Goal: Book appointment/travel/reservation

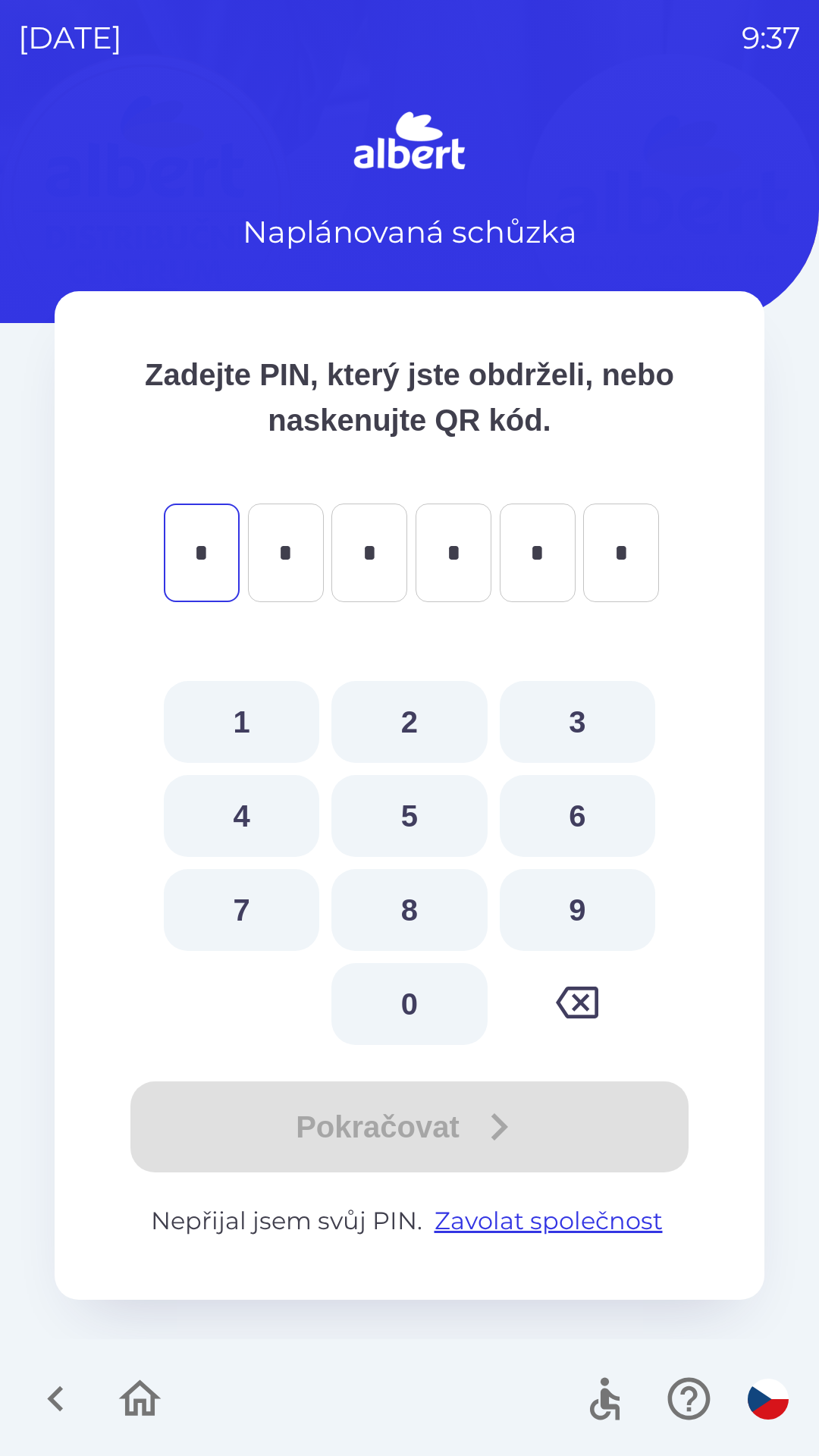
click at [60, 1404] on icon "button" at bounding box center [56, 1398] width 51 height 51
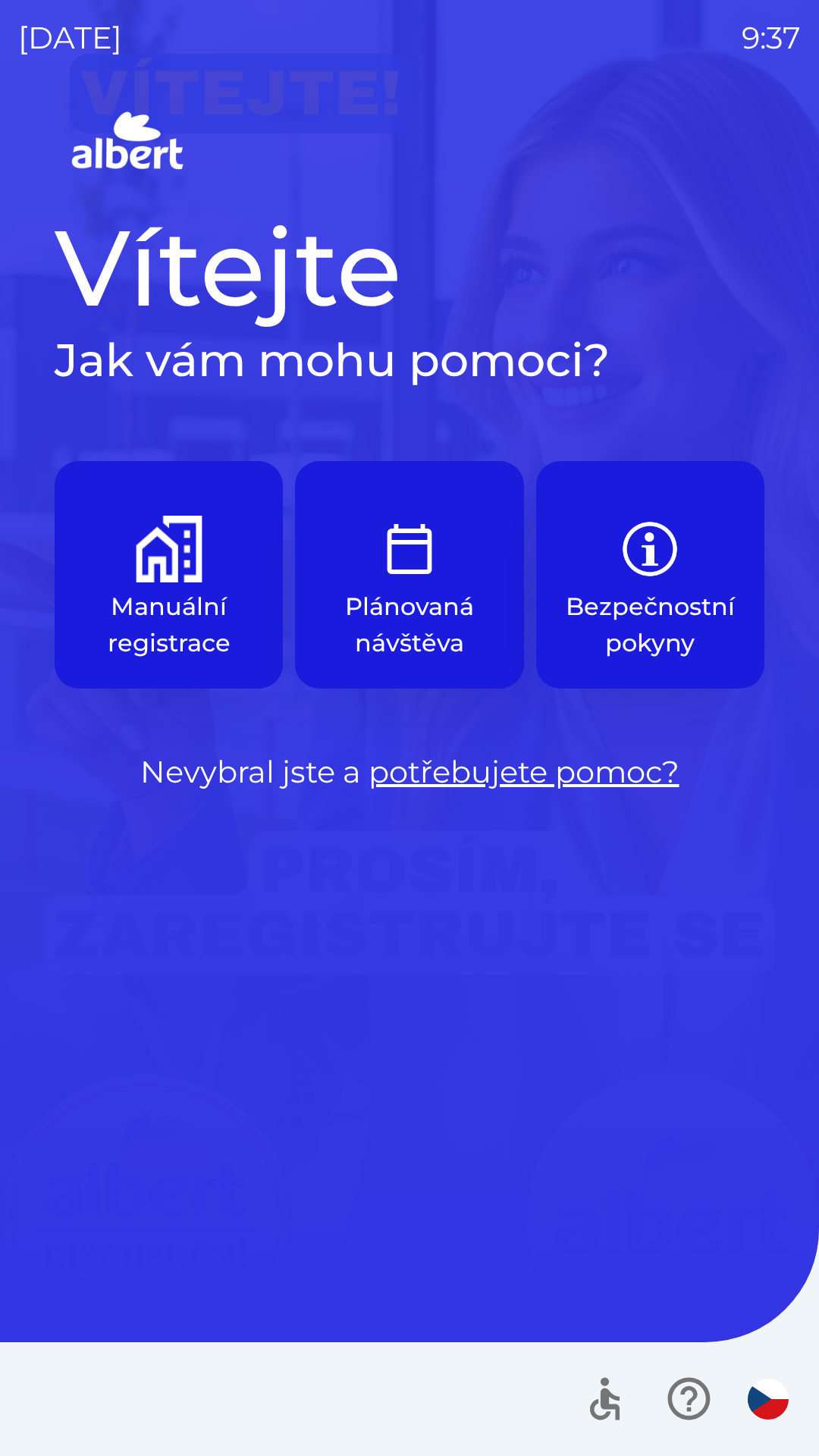
click at [182, 562] on img "button" at bounding box center [169, 549] width 66 height 66
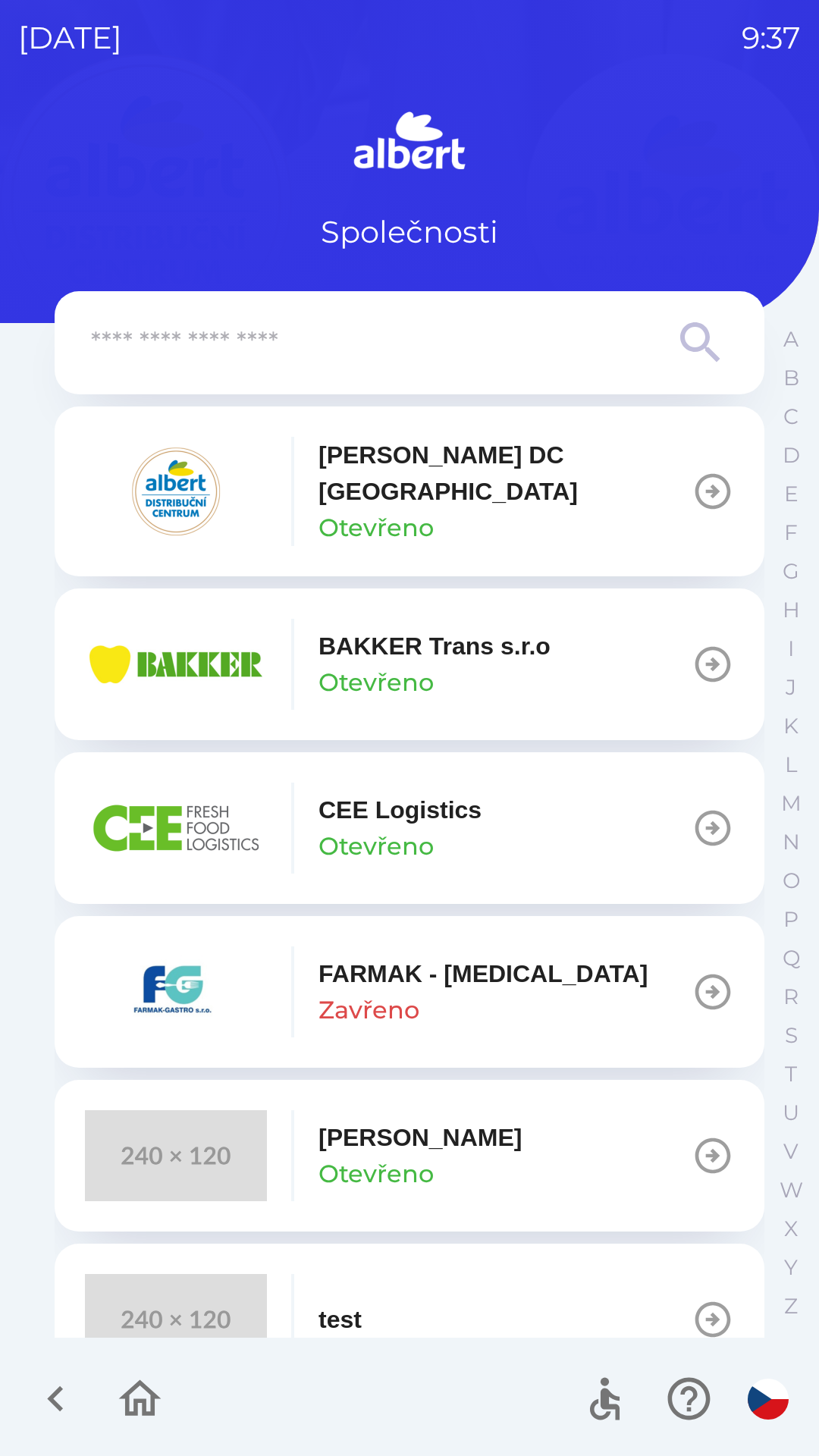
scroll to position [39, 0]
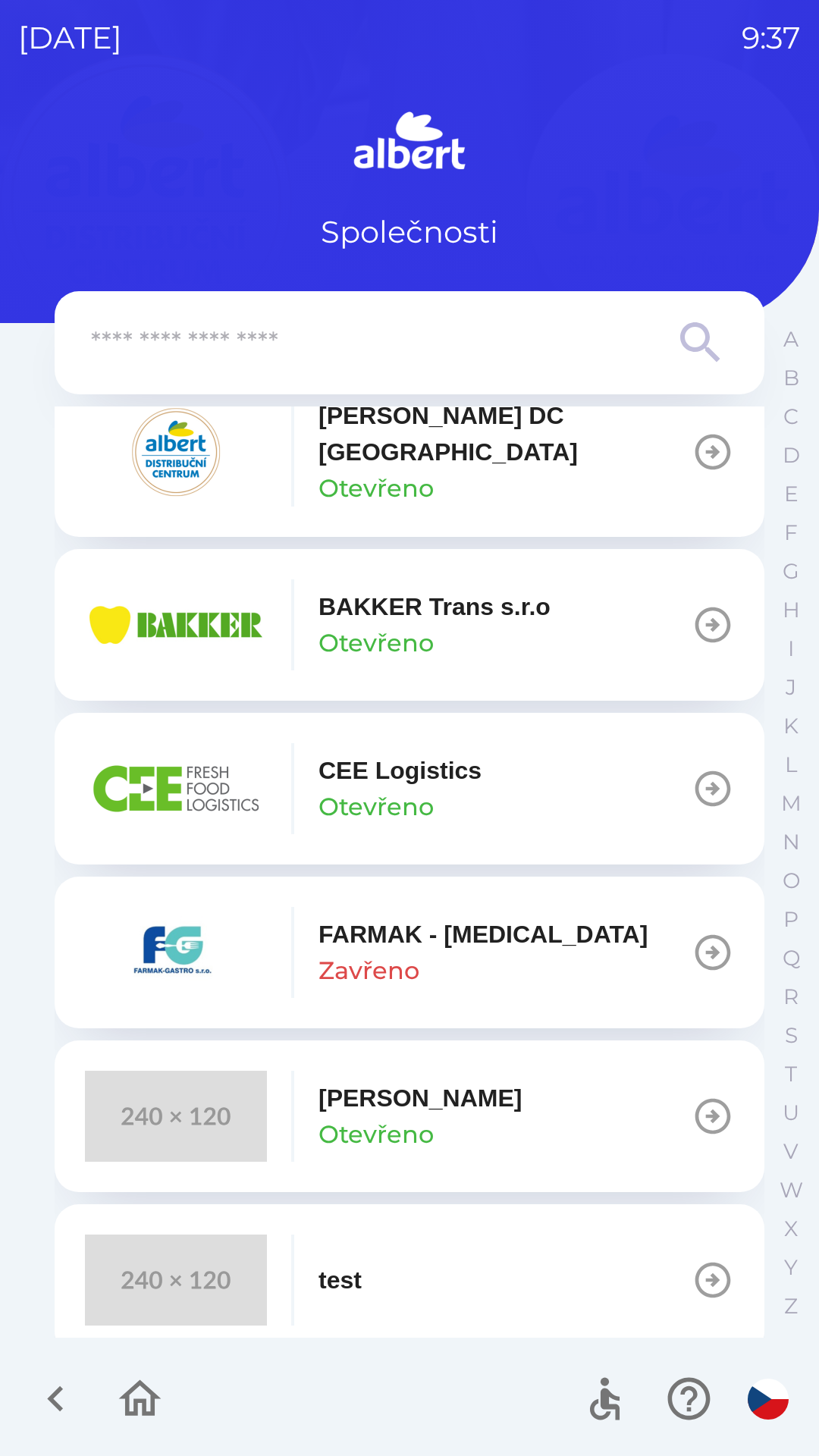
click at [511, 418] on p "[PERSON_NAME] DC [GEOGRAPHIC_DATA]" at bounding box center [505, 433] width 373 height 72
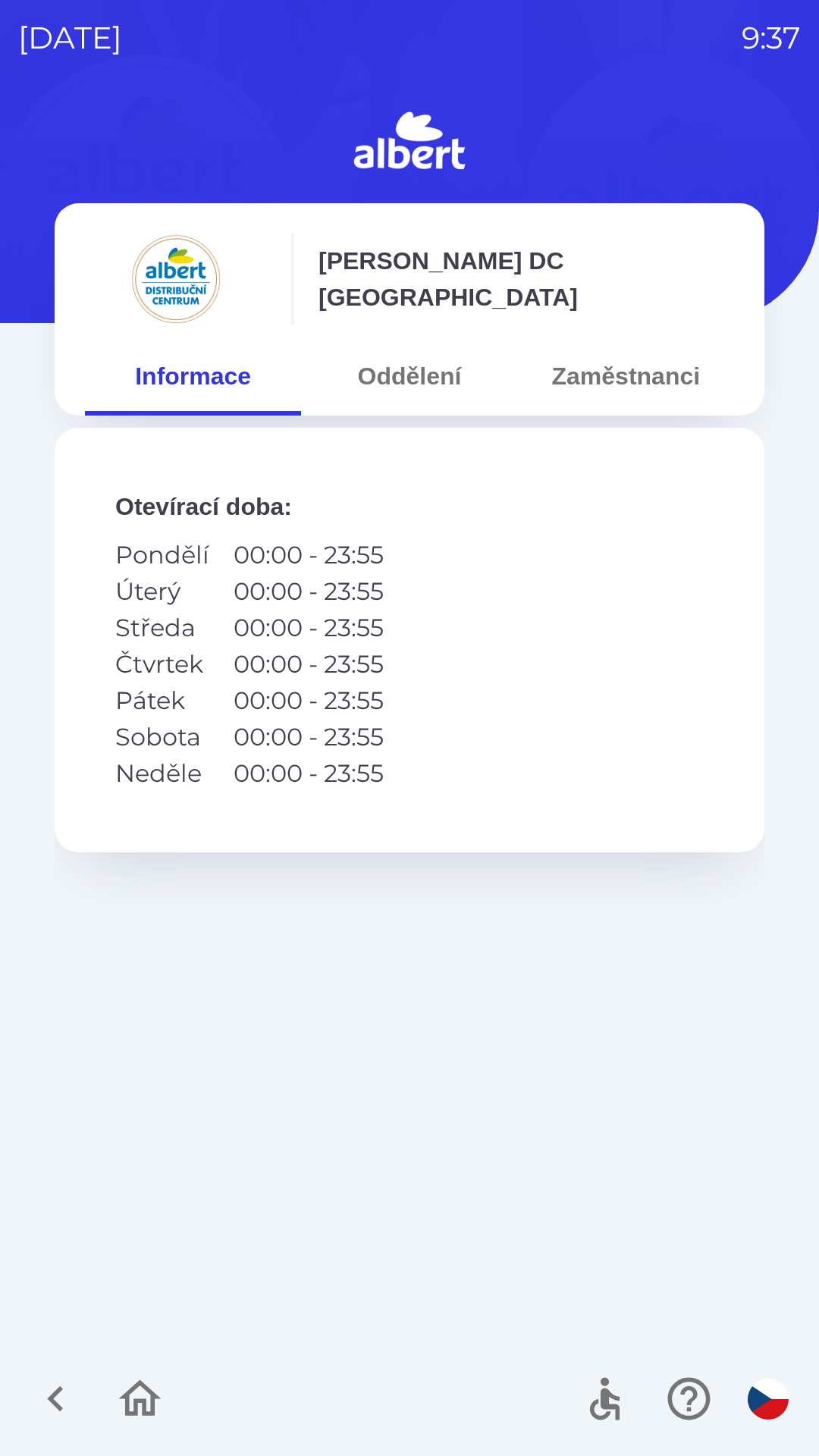
click at [431, 367] on button "Oddělení" at bounding box center [410, 376] width 217 height 55
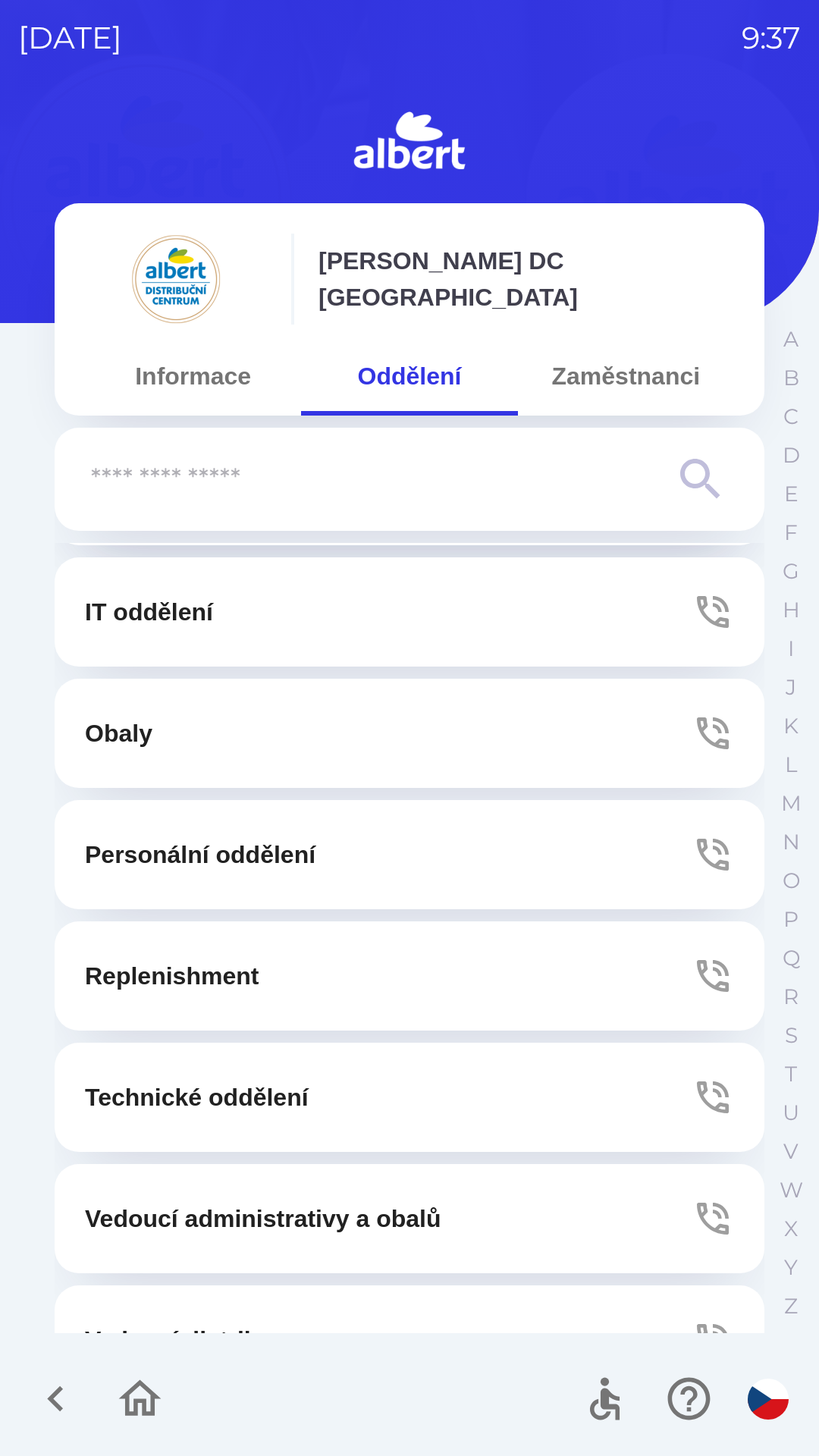
scroll to position [411, 0]
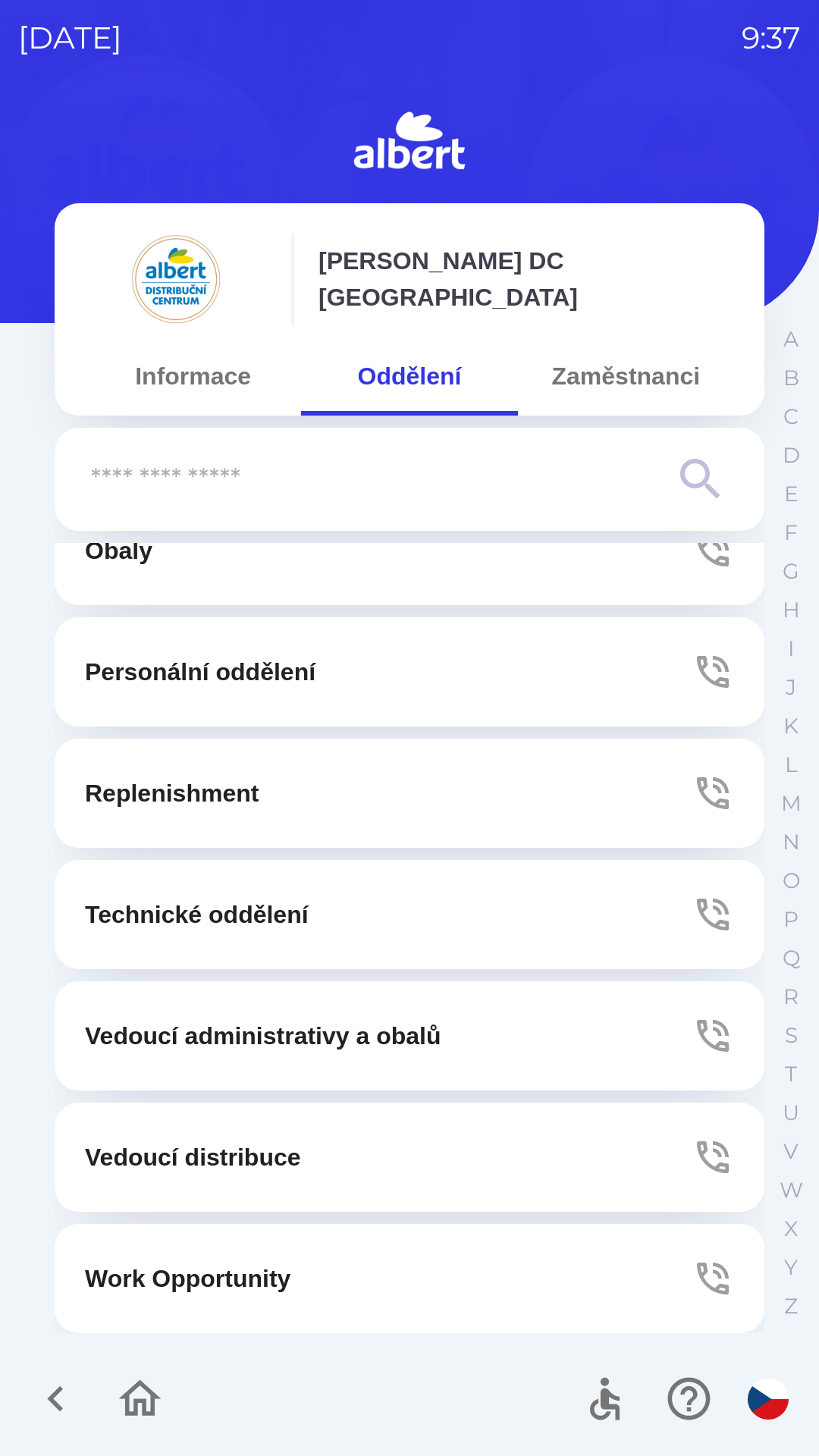
click at [194, 1266] on p "Work Opportunity" at bounding box center [187, 1279] width 205 height 37
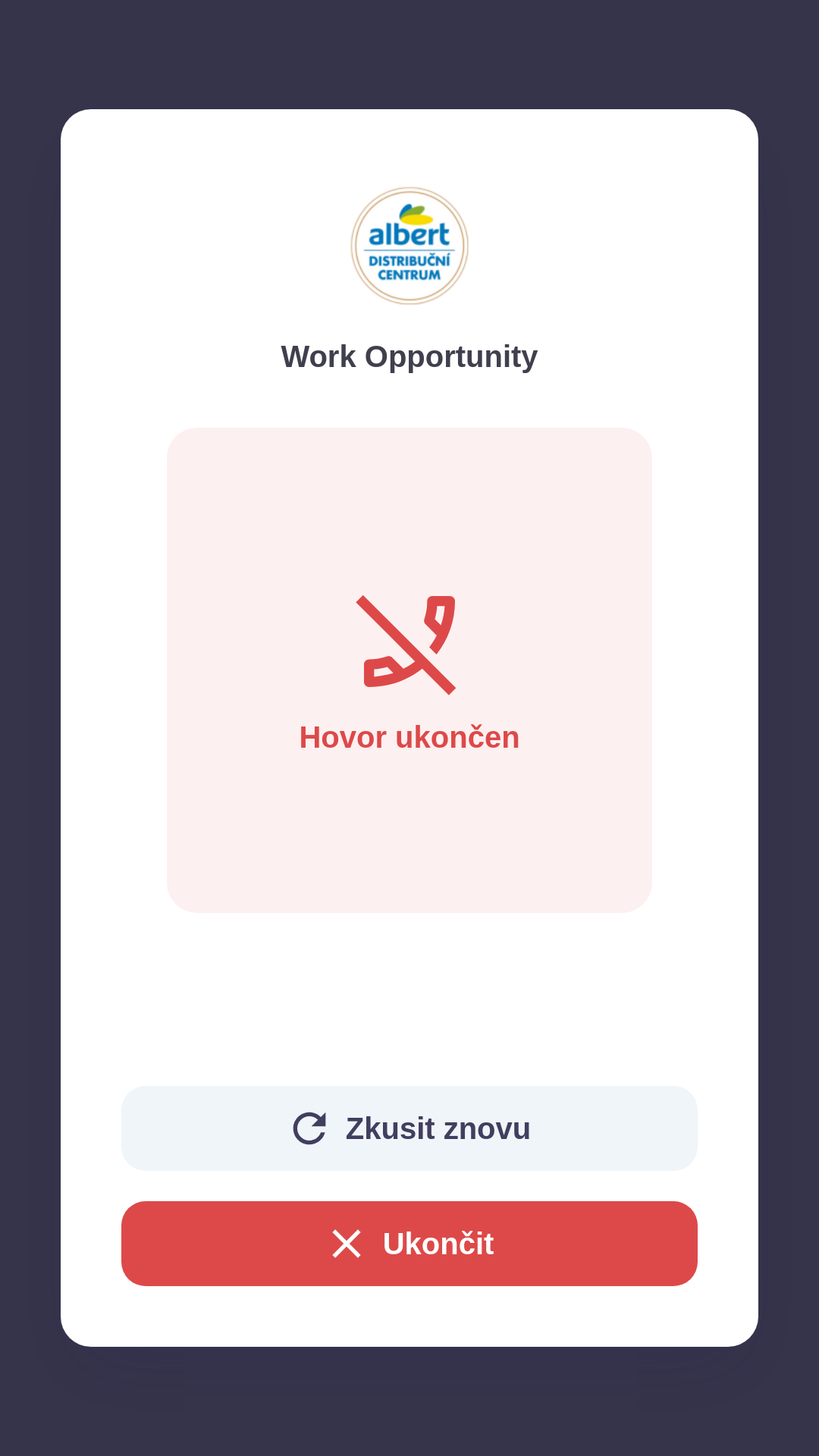
click at [443, 1113] on button "Zkusit znovu" at bounding box center [410, 1128] width 576 height 85
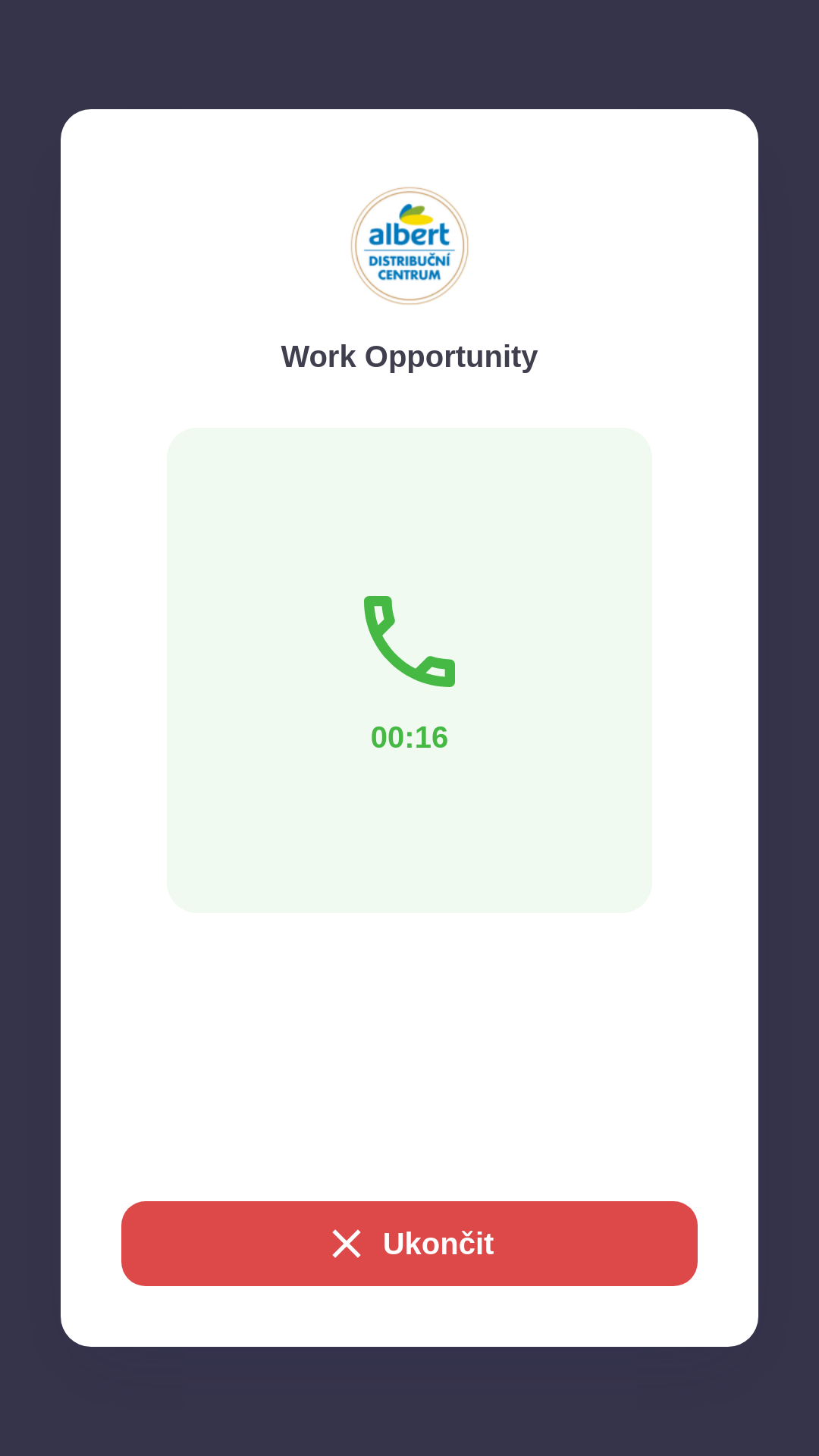
click at [432, 1234] on button "Ukončit" at bounding box center [410, 1243] width 576 height 85
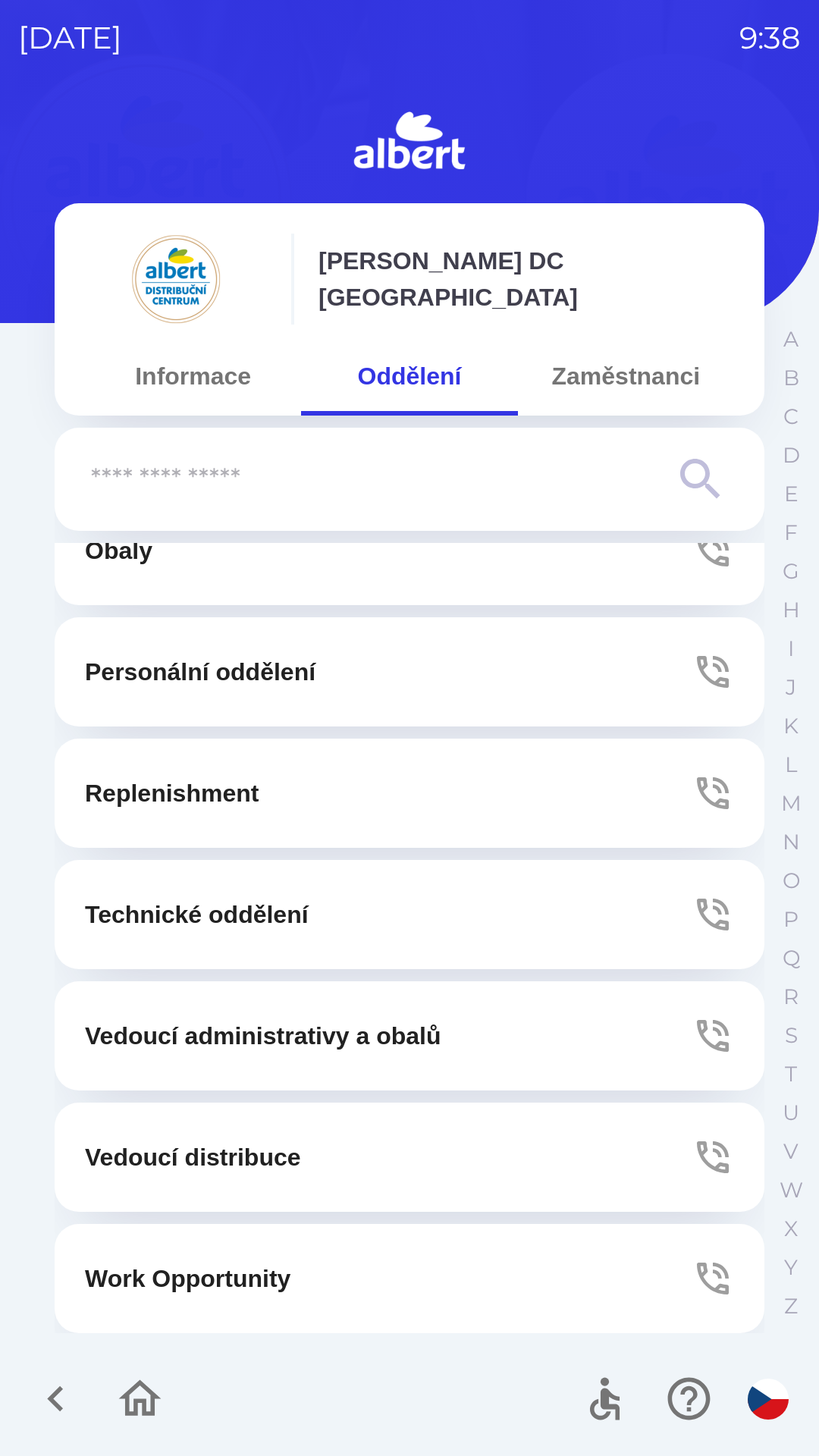
click at [318, 1272] on button "Work Opportunity" at bounding box center [410, 1278] width 710 height 109
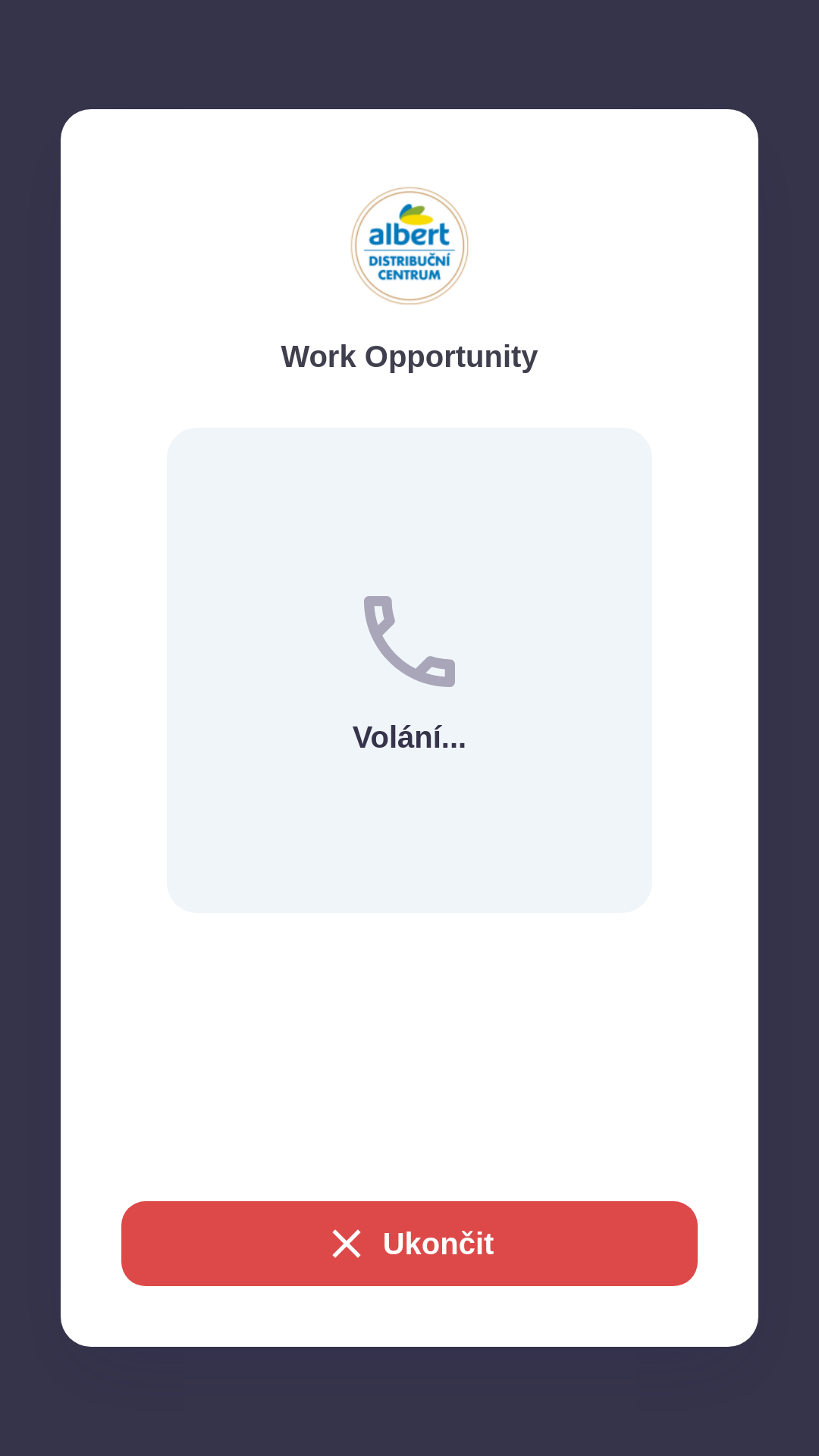
click at [403, 1263] on button "Ukončit" at bounding box center [410, 1243] width 576 height 85
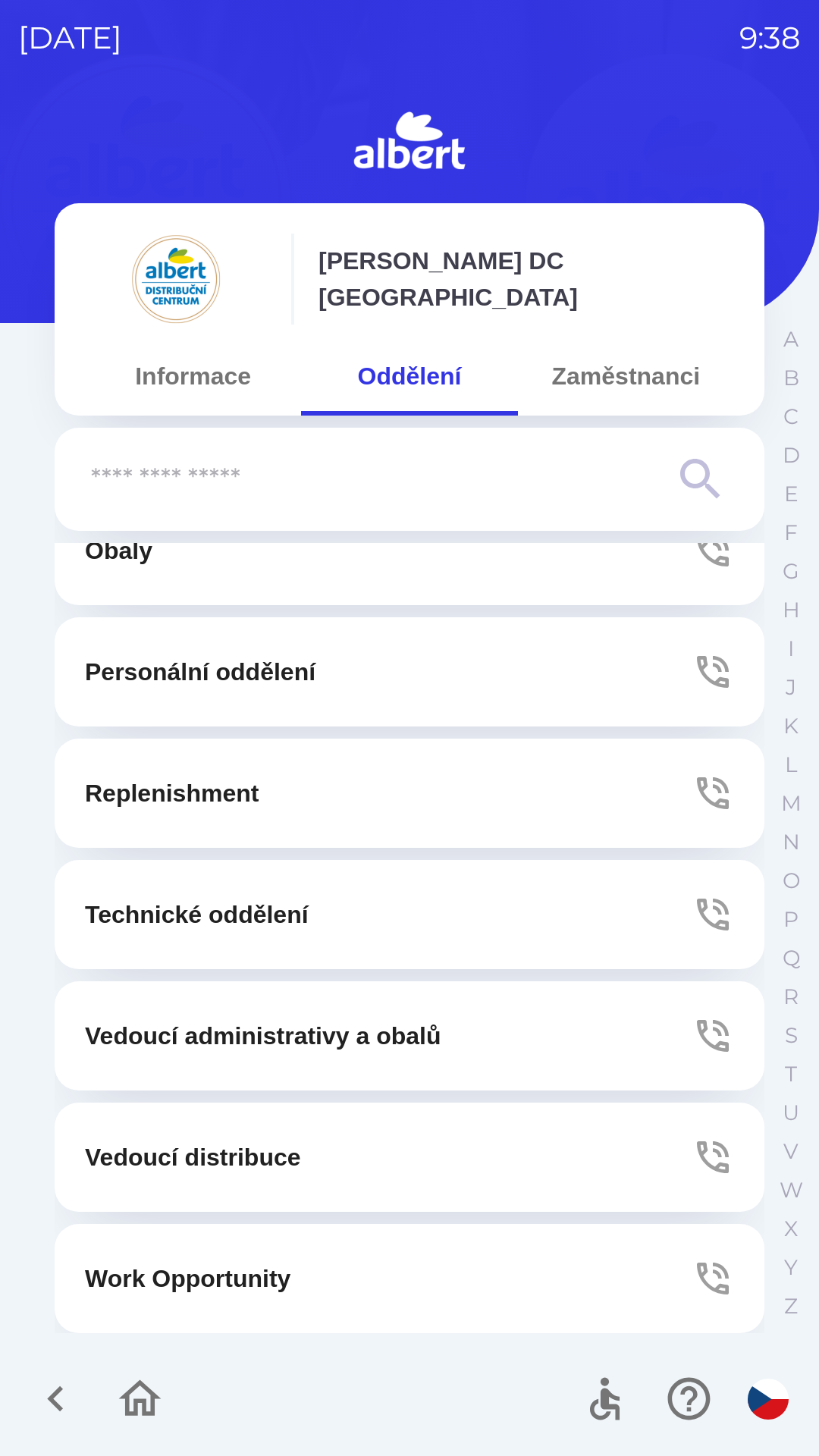
click at [631, 361] on button "Zaměstnanci" at bounding box center [626, 376] width 217 height 55
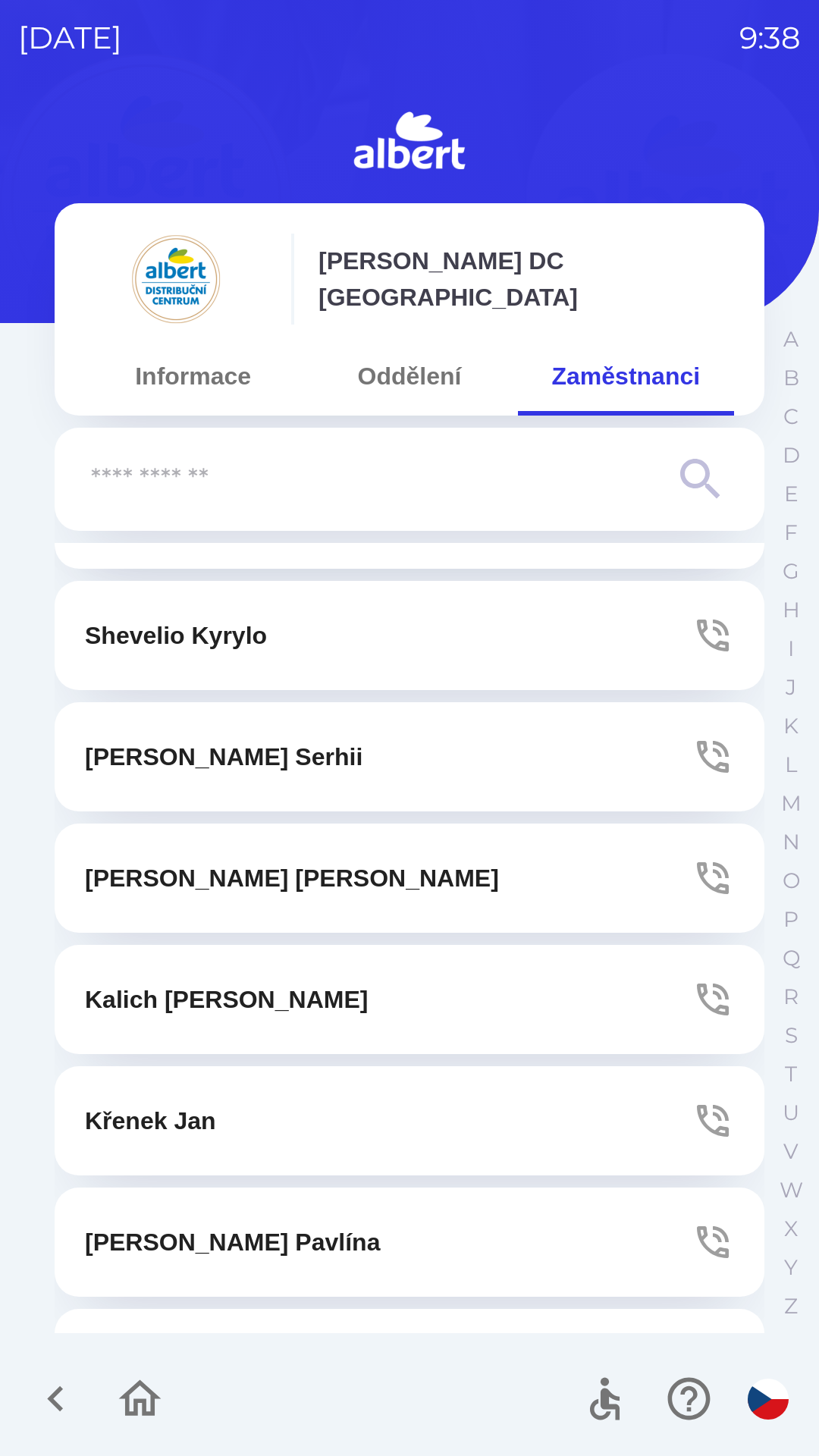
scroll to position [3589, 0]
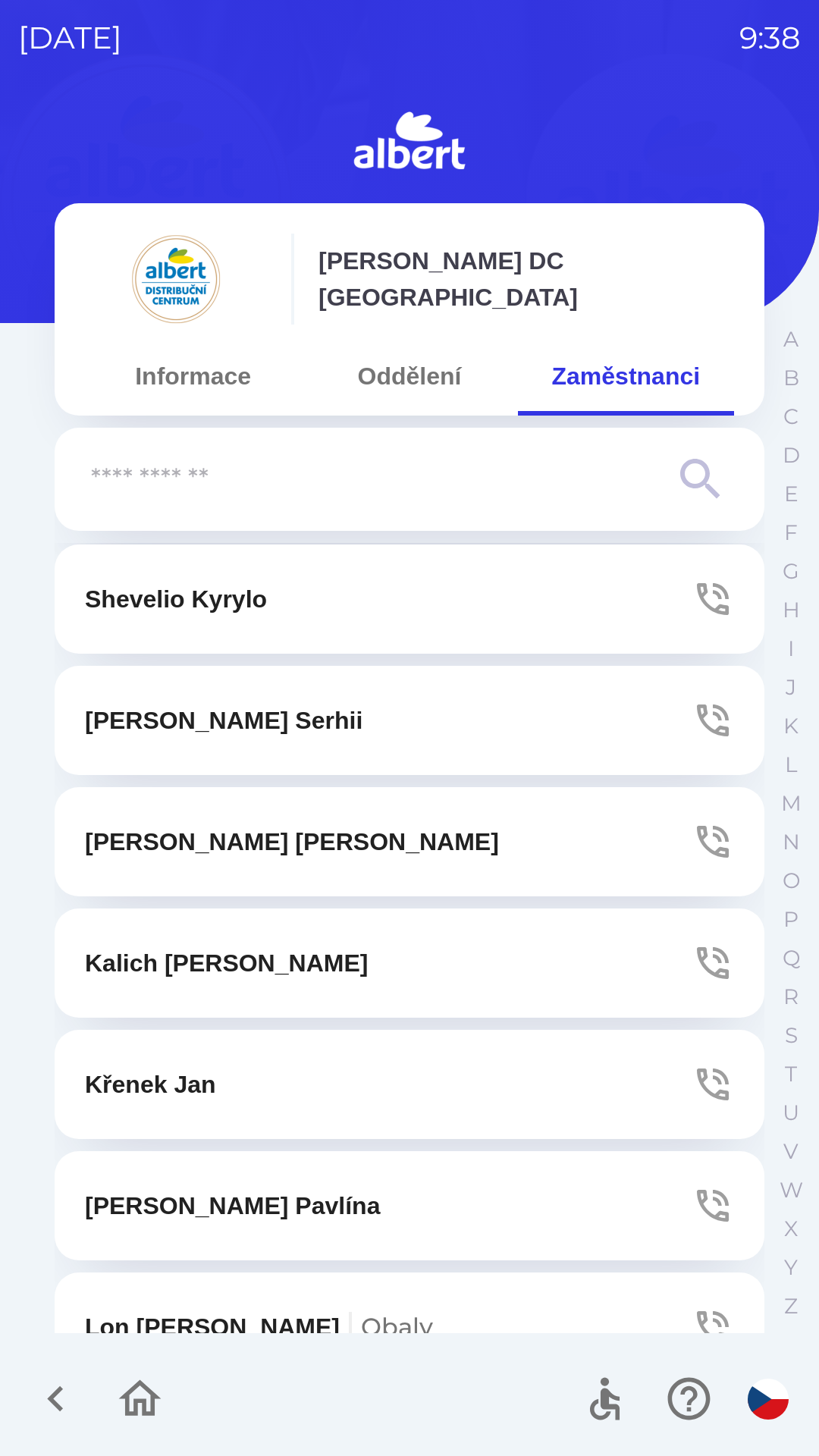
click at [418, 367] on button "Oddělení" at bounding box center [410, 376] width 217 height 55
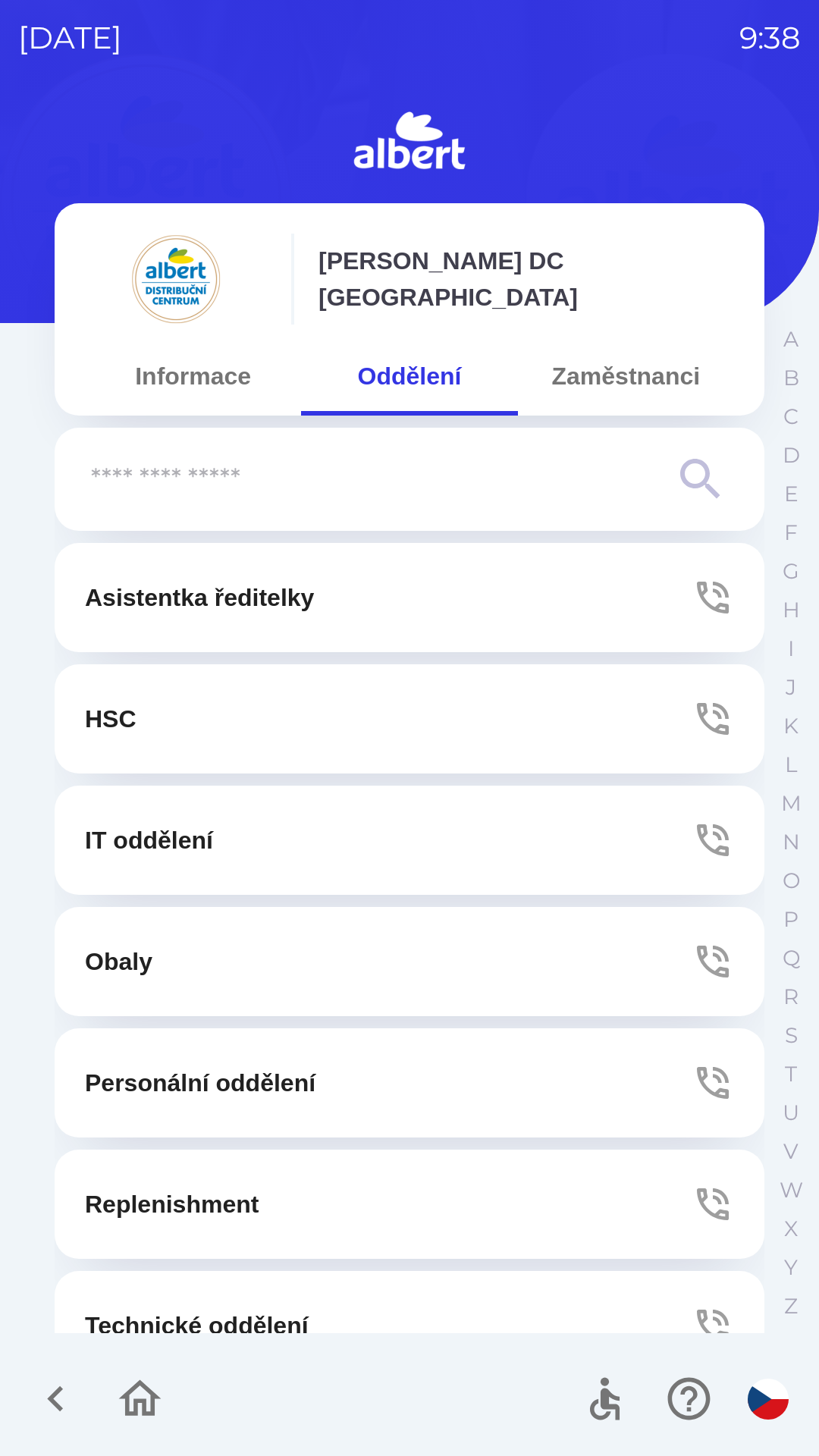
scroll to position [411, 0]
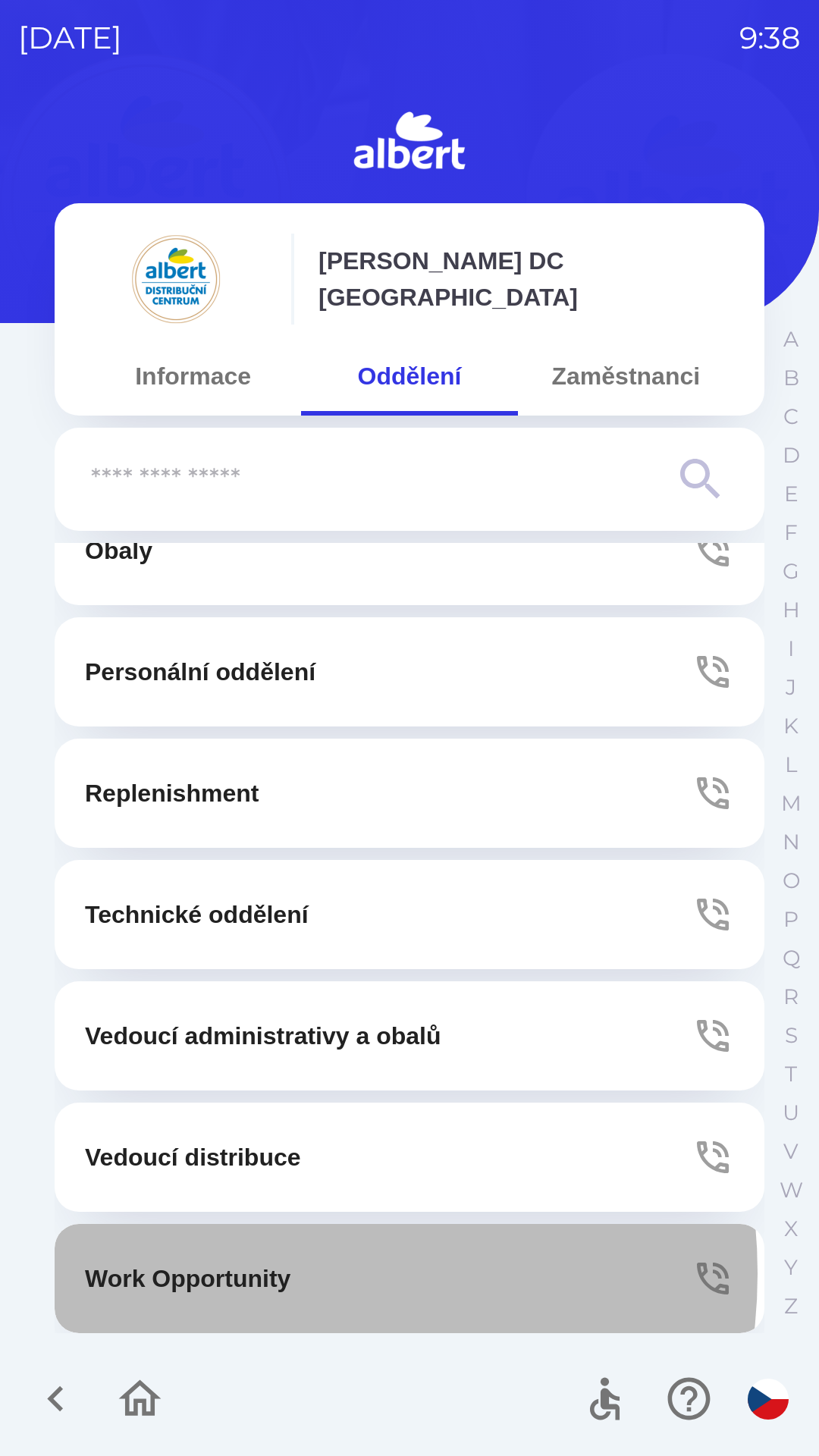
click at [244, 1273] on p "Work Opportunity" at bounding box center [187, 1279] width 205 height 37
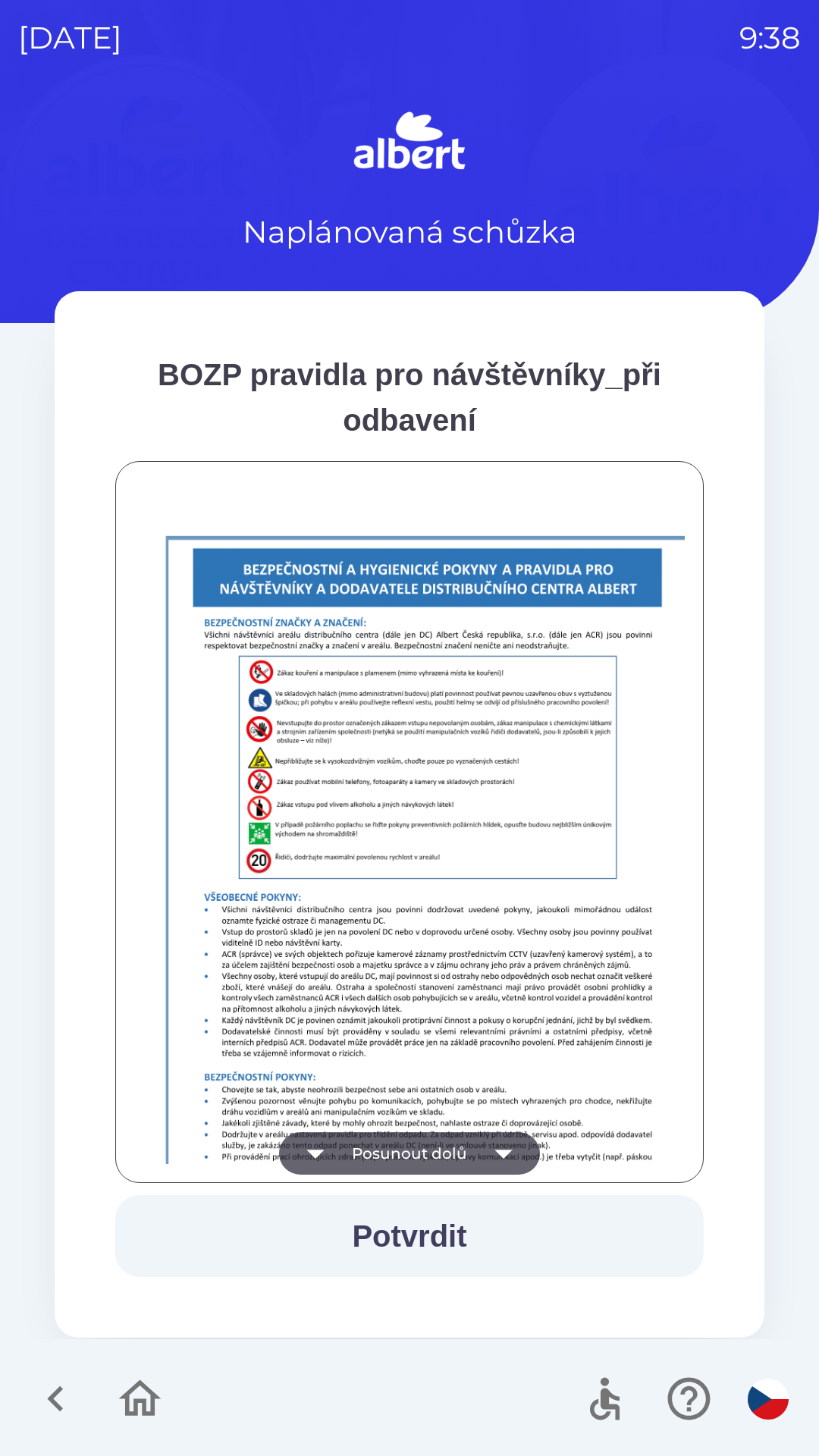
click at [459, 1239] on button "Potvrdit" at bounding box center [410, 1236] width 588 height 82
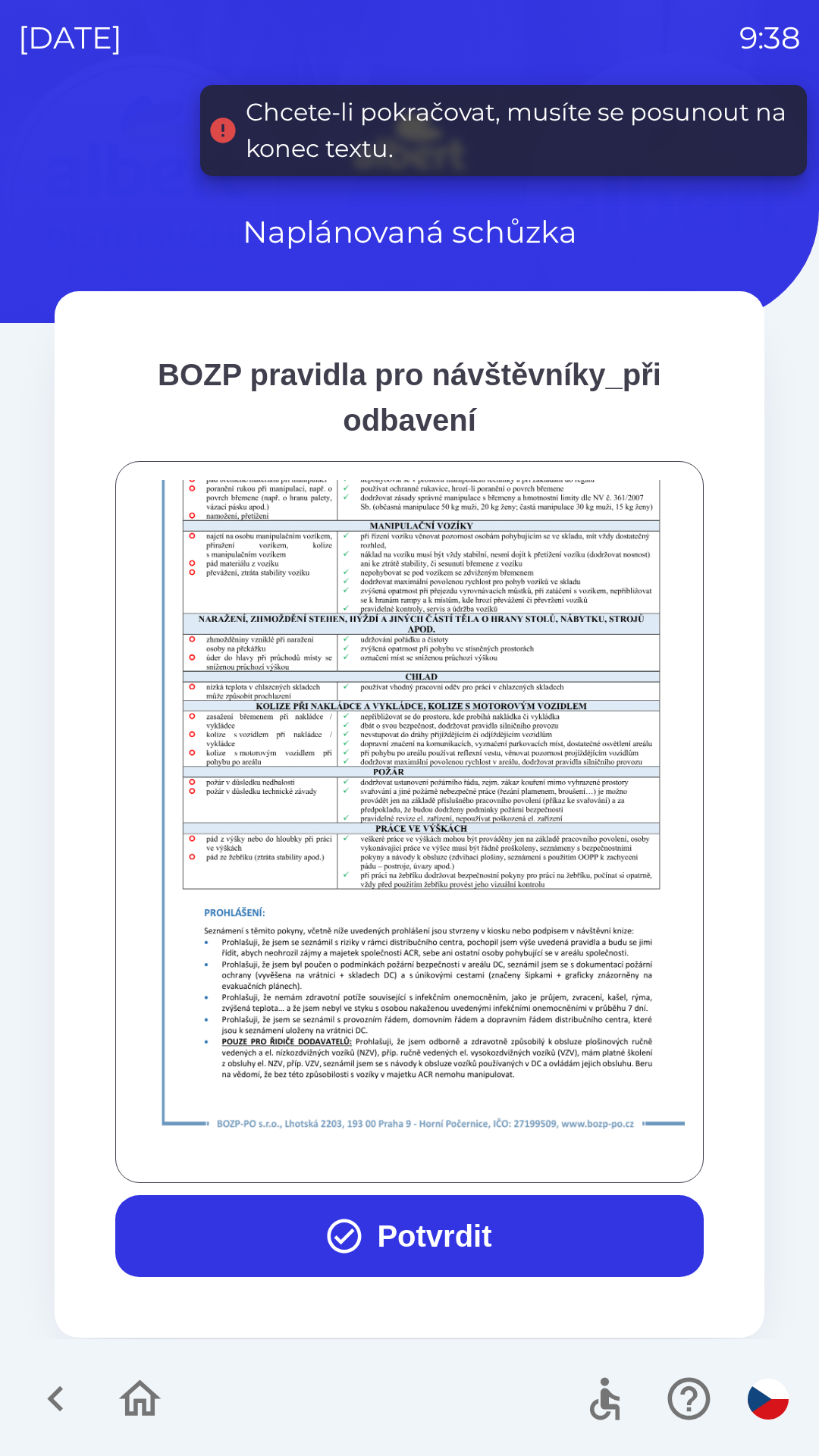
scroll to position [1064, 0]
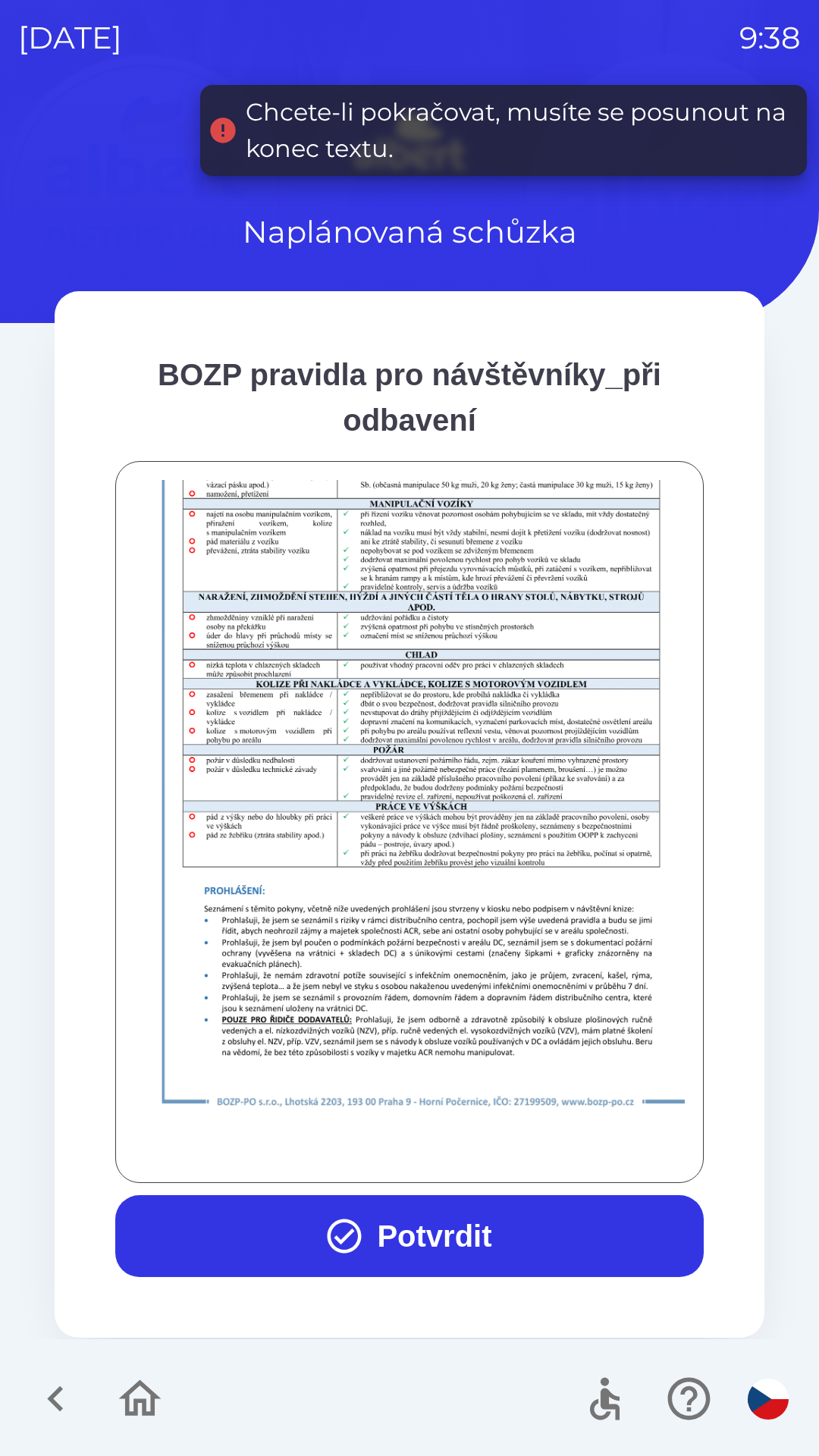
click at [465, 1217] on button "Potvrdit" at bounding box center [410, 1236] width 588 height 82
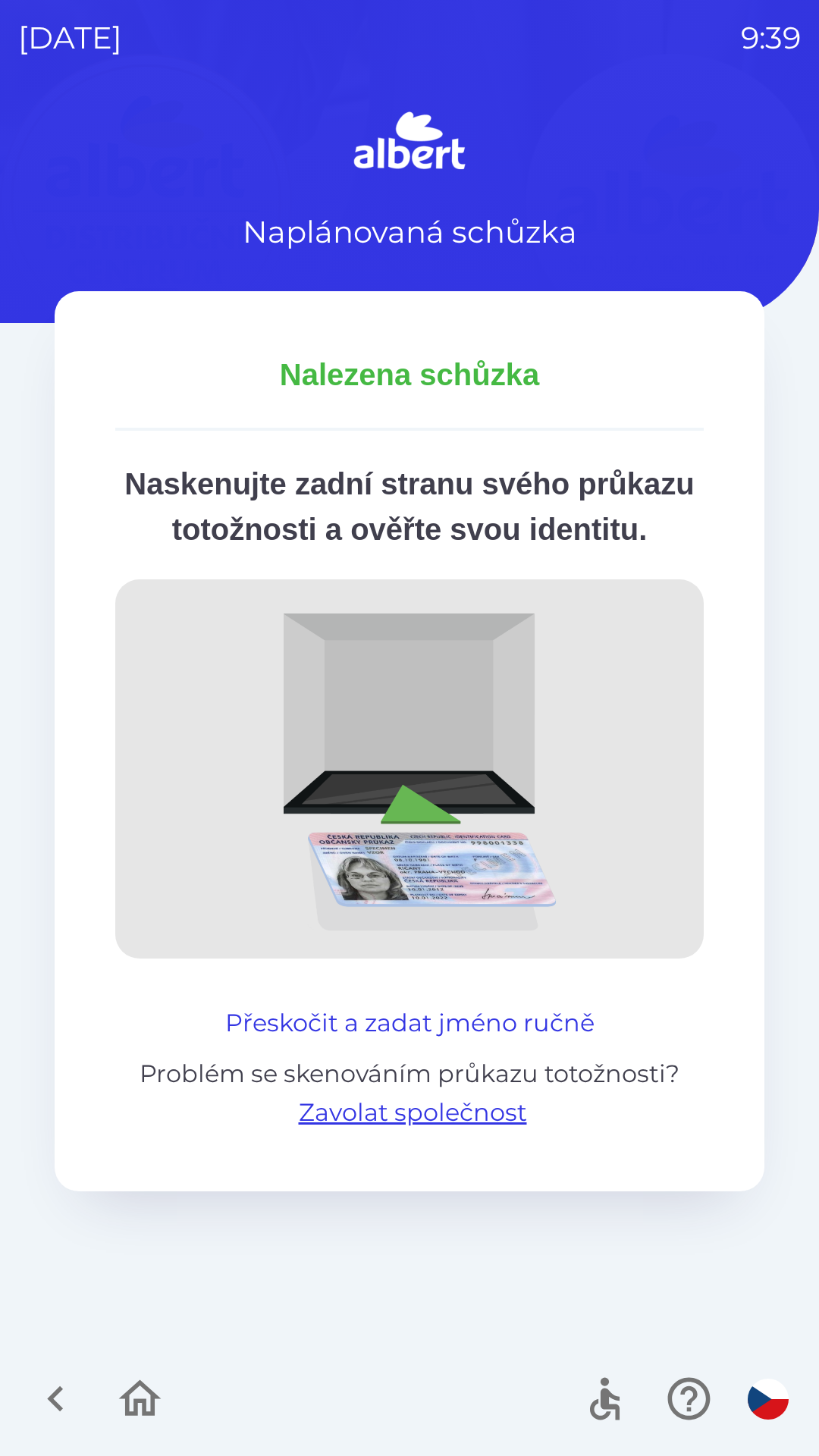
click at [523, 1040] on button "Přeskočit a zadat jméno ručně" at bounding box center [410, 1023] width 382 height 37
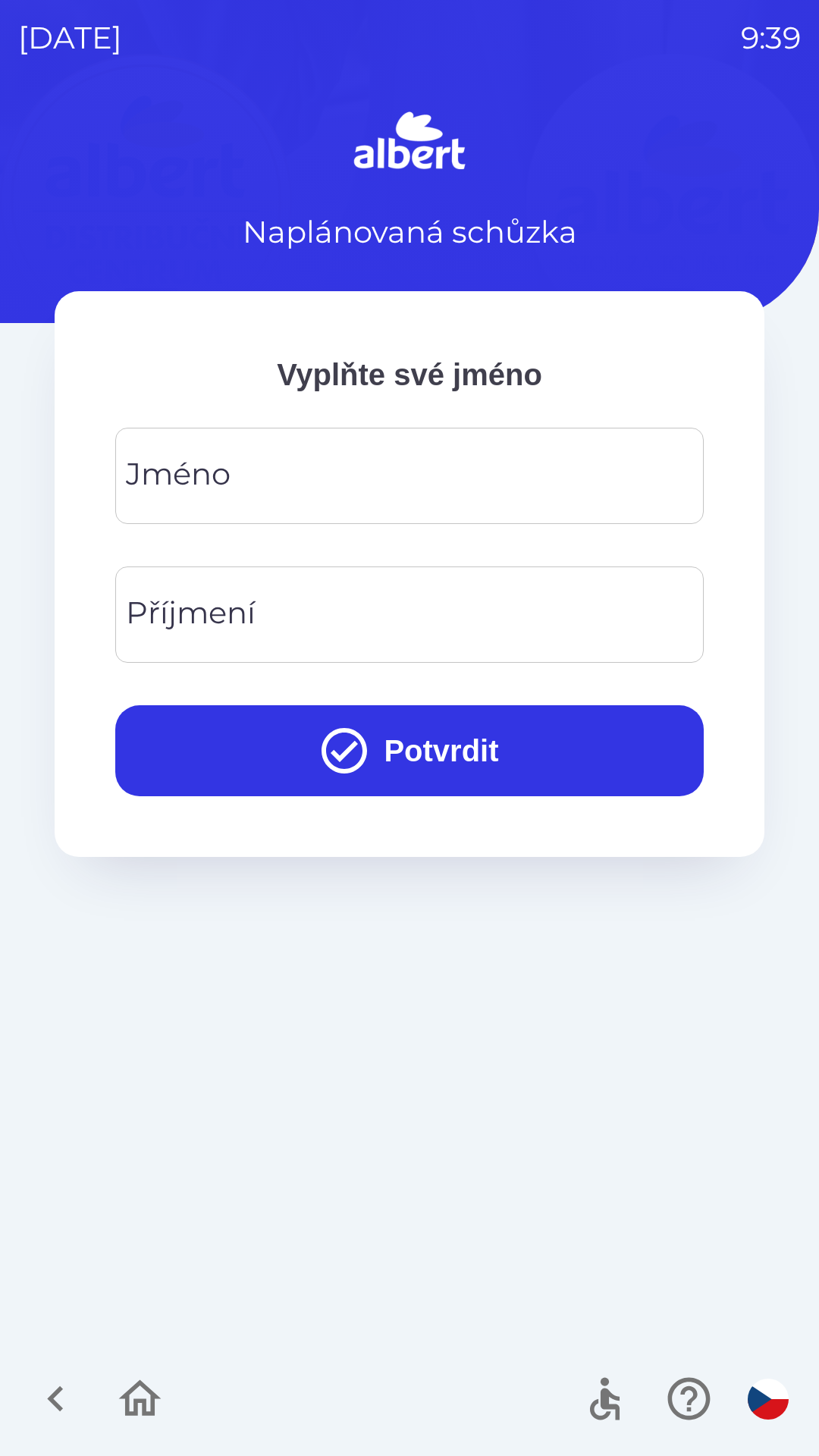
click at [323, 469] on input "Jméno" at bounding box center [410, 476] width 552 height 60
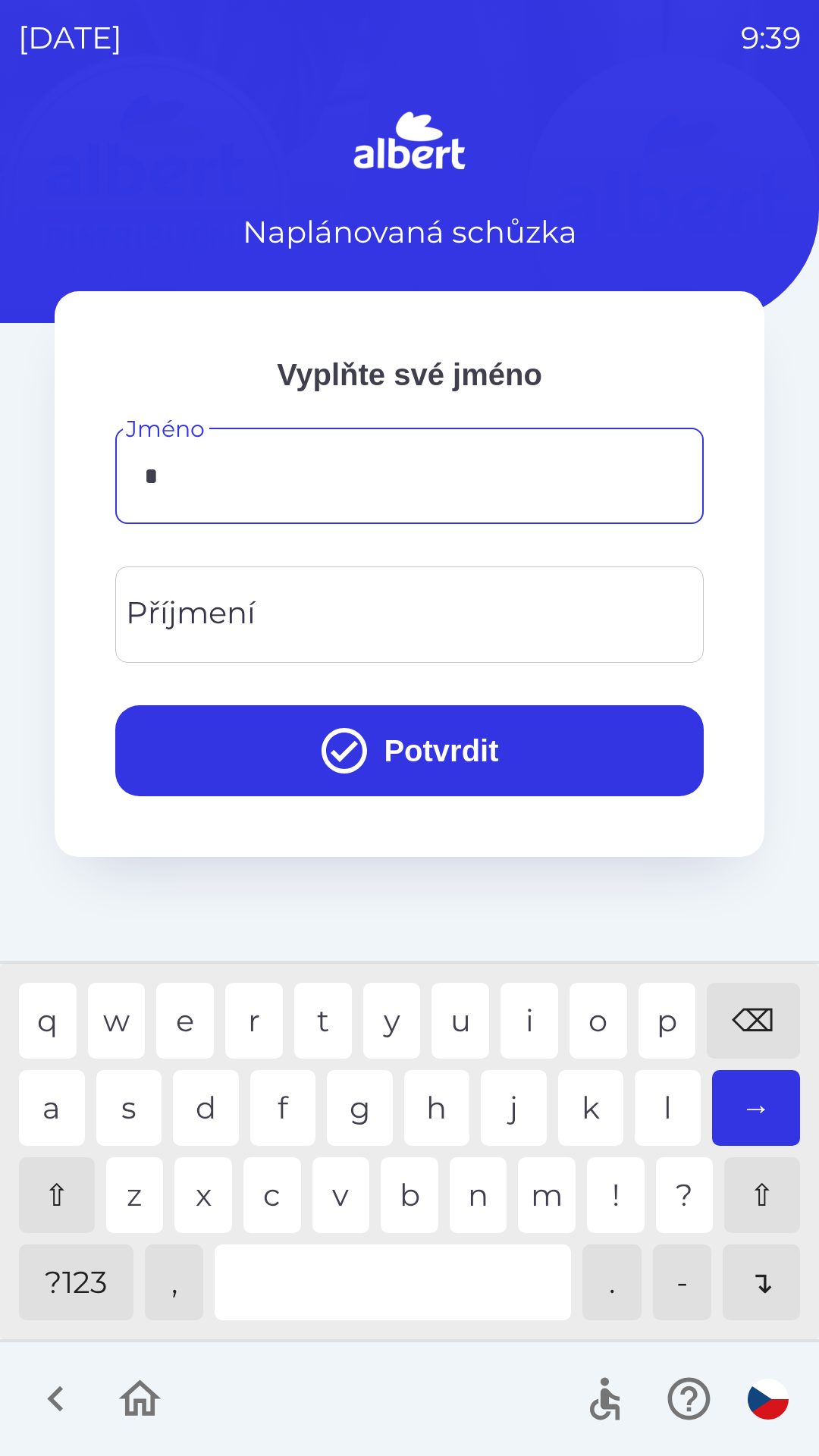
click at [596, 1024] on div "o" at bounding box center [598, 1020] width 58 height 76
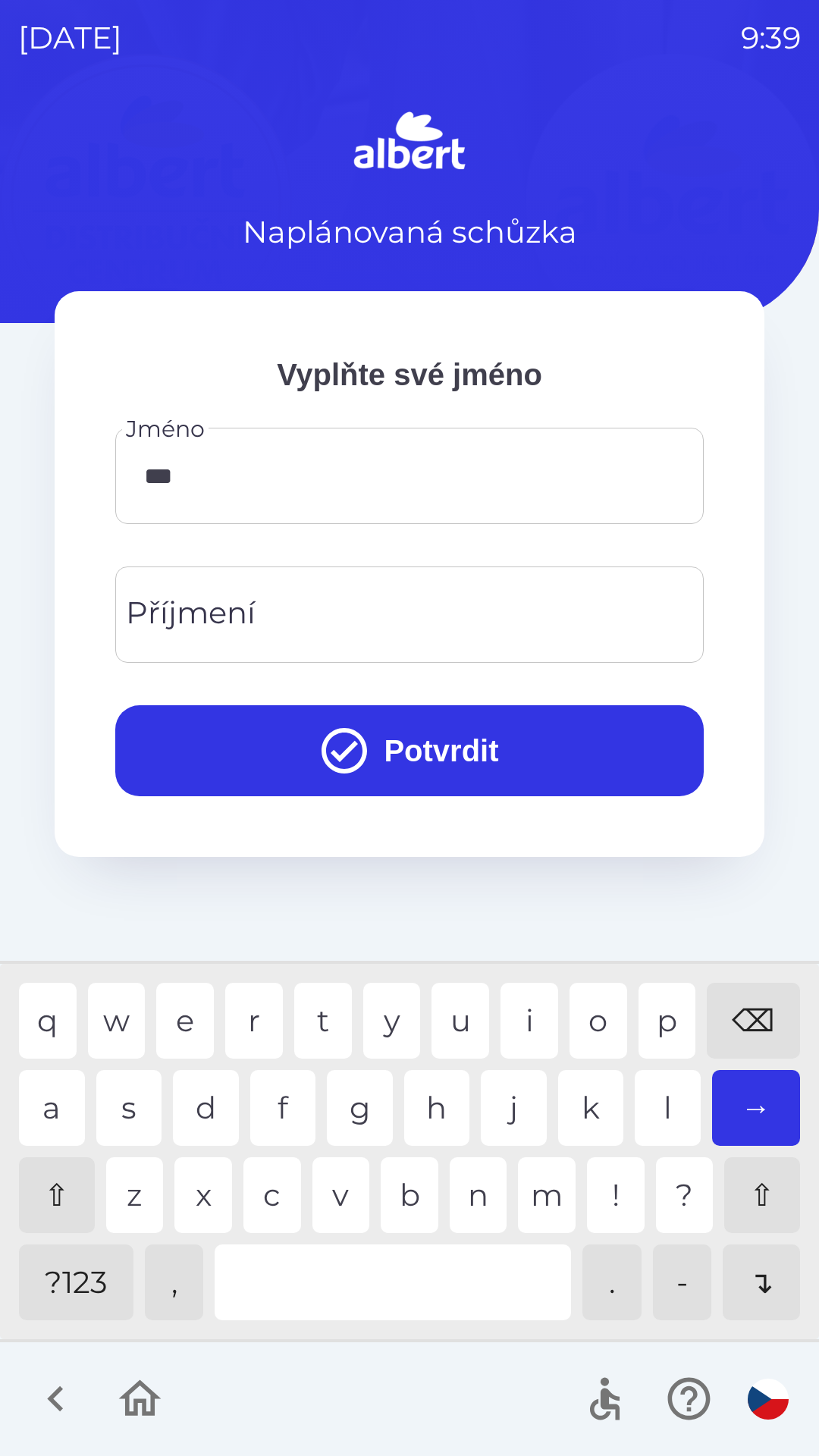
click at [184, 1016] on div "e" at bounding box center [185, 1020] width 58 height 76
click at [585, 1100] on div "k" at bounding box center [591, 1108] width 66 height 76
click at [522, 1021] on div "i" at bounding box center [529, 1020] width 58 height 76
type input "*******"
click at [527, 1018] on div "i" at bounding box center [529, 1020] width 58 height 76
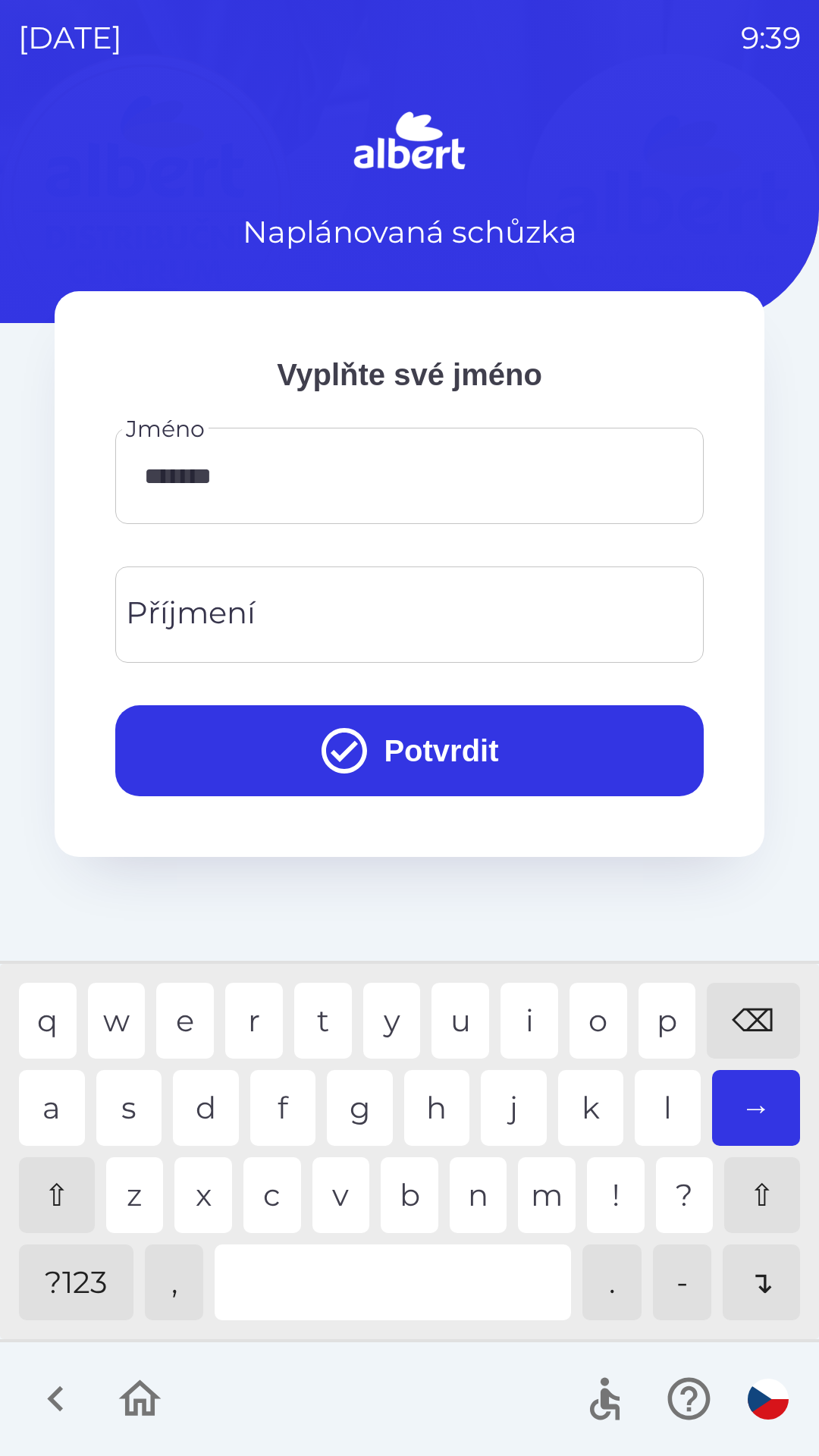
click at [389, 600] on input "Příjmení" at bounding box center [410, 615] width 552 height 60
click at [325, 1024] on div "t" at bounding box center [323, 1020] width 58 height 76
click at [337, 1191] on div "v" at bounding box center [341, 1194] width 58 height 76
click at [764, 1006] on div "⌫" at bounding box center [753, 1020] width 93 height 76
click at [751, 1019] on div "⌫" at bounding box center [753, 1020] width 93 height 76
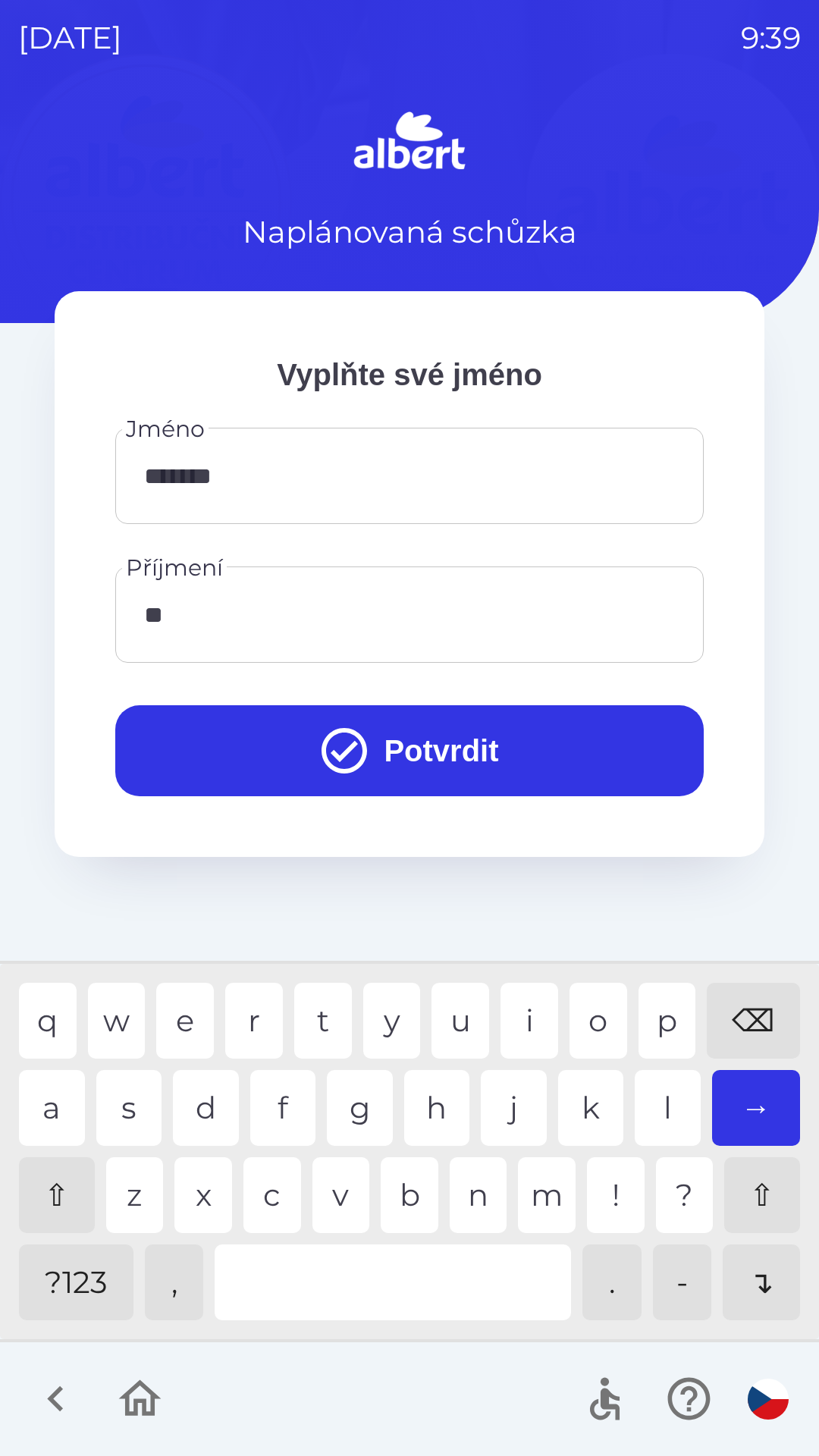
click at [463, 1026] on div "u" at bounding box center [460, 1020] width 58 height 76
click at [319, 1018] on div "t" at bounding box center [323, 1020] width 58 height 76
click at [518, 1019] on div "i" at bounding box center [529, 1020] width 58 height 76
click at [170, 1019] on div "e" at bounding box center [185, 1020] width 58 height 76
type input "********"
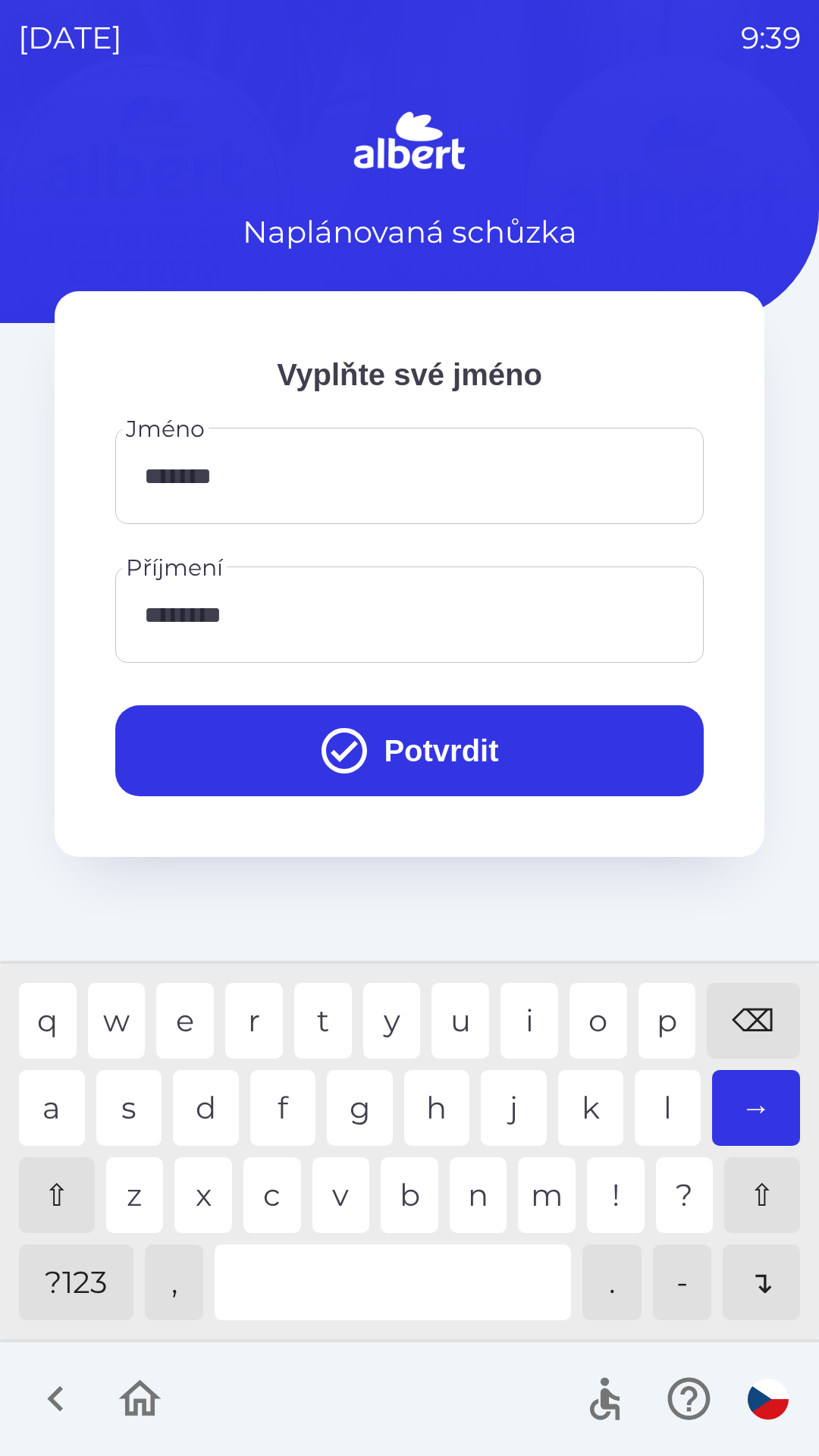
click at [325, 1191] on div "v" at bounding box center [341, 1194] width 58 height 76
click at [551, 708] on button "Potvrdit" at bounding box center [410, 751] width 588 height 91
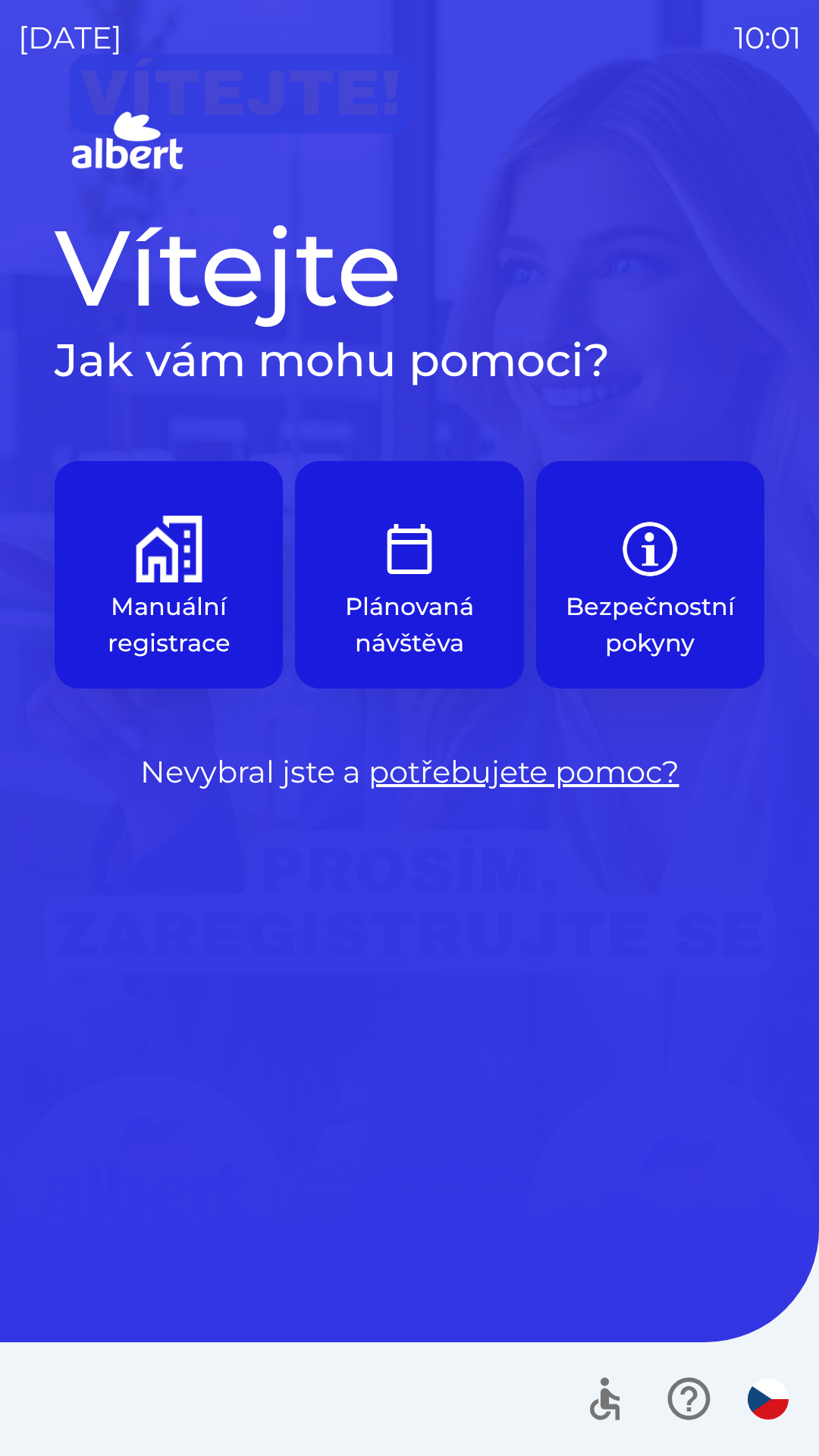
click at [766, 1396] on img "button" at bounding box center [767, 1398] width 41 height 41
